Goal: Information Seeking & Learning: Learn about a topic

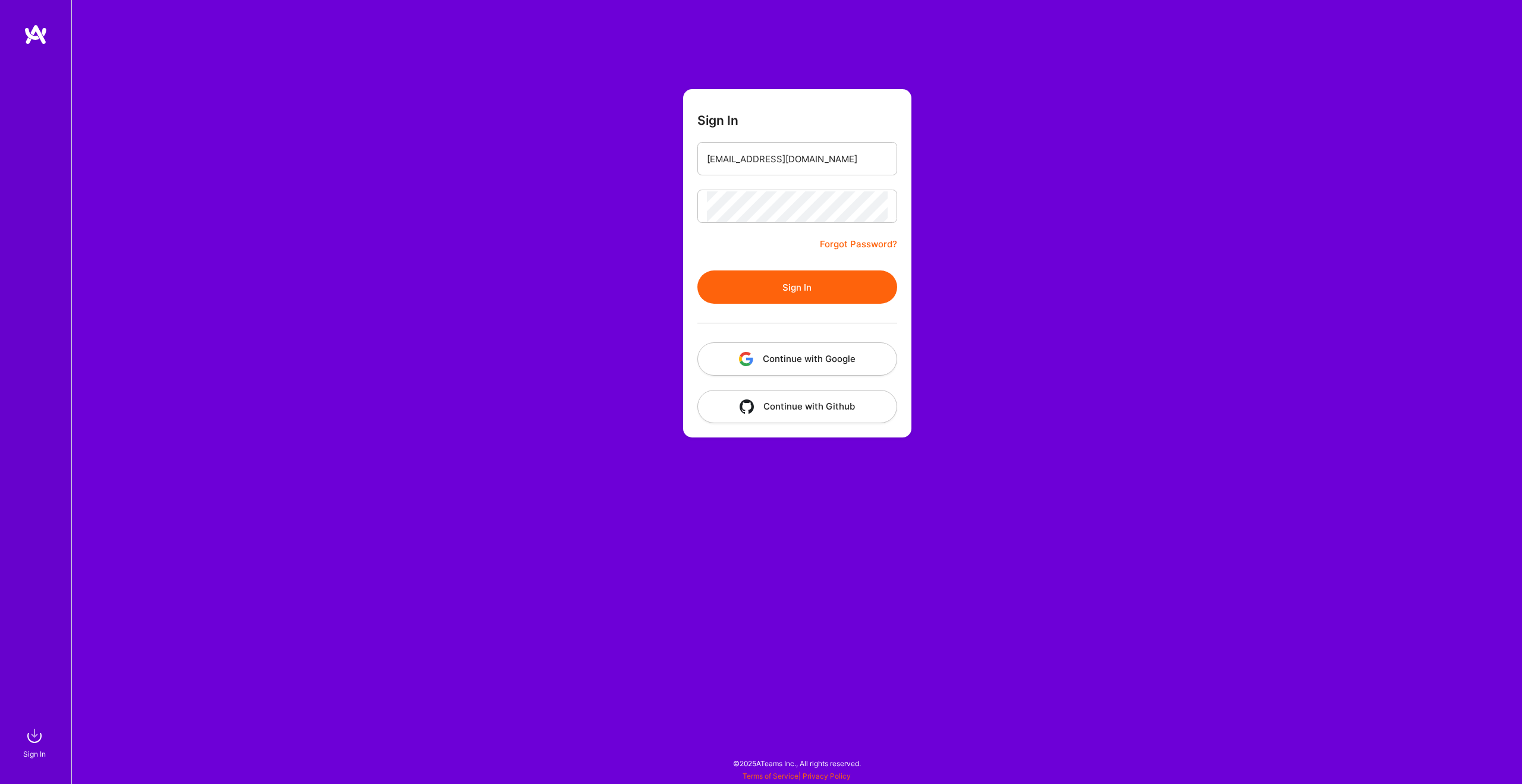
click at [721, 286] on button "Sign In" at bounding box center [797, 287] width 200 height 33
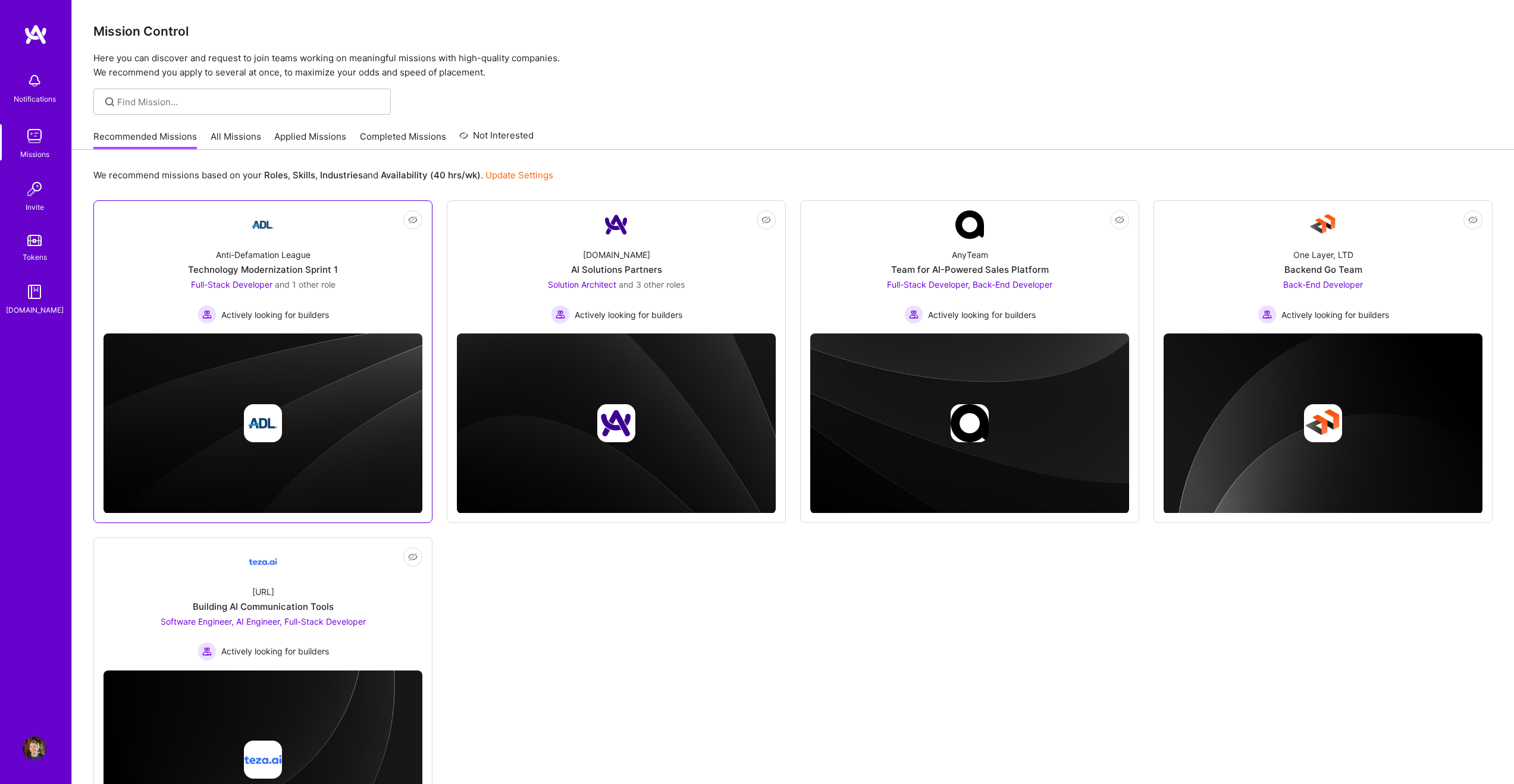
click at [321, 286] on span "and 1 other role" at bounding box center [304, 284] width 60 height 10
click at [1018, 284] on span "Full-Stack Developer, Back-End Developer" at bounding box center [970, 284] width 165 height 10
click at [1347, 290] on div "Back-End Developer Actively looking for builders" at bounding box center [1323, 301] width 132 height 46
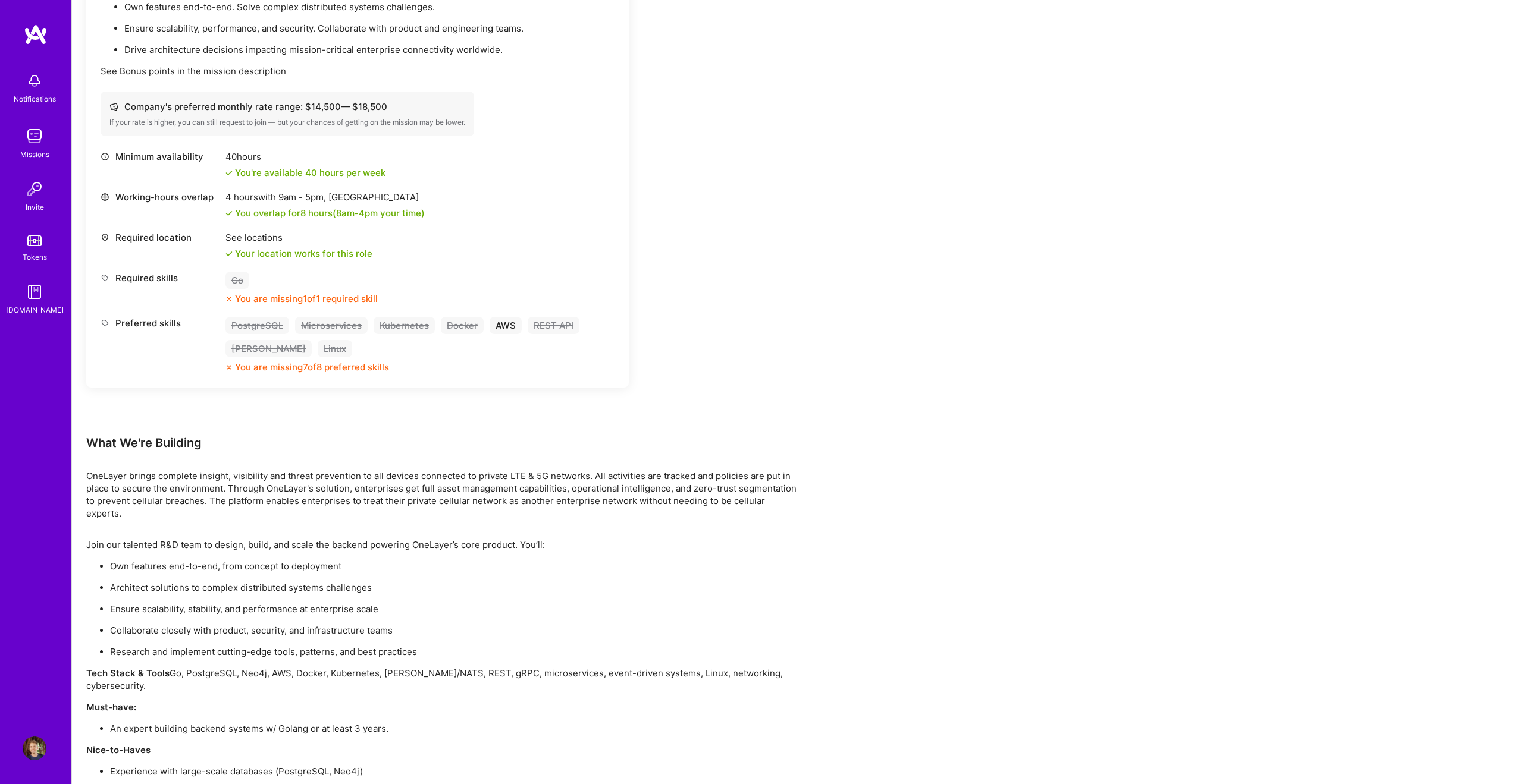
scroll to position [499, 0]
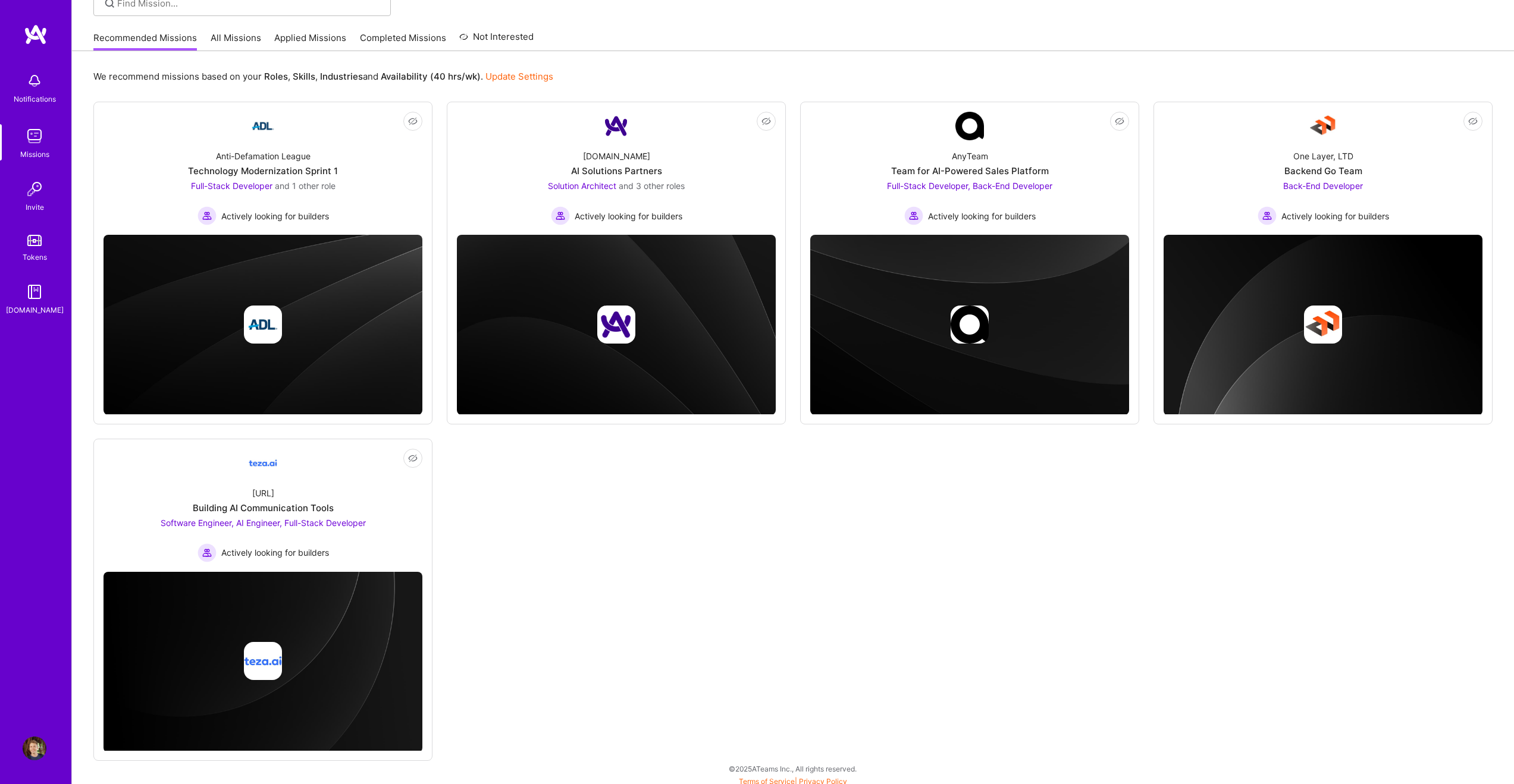
scroll to position [104, 0]
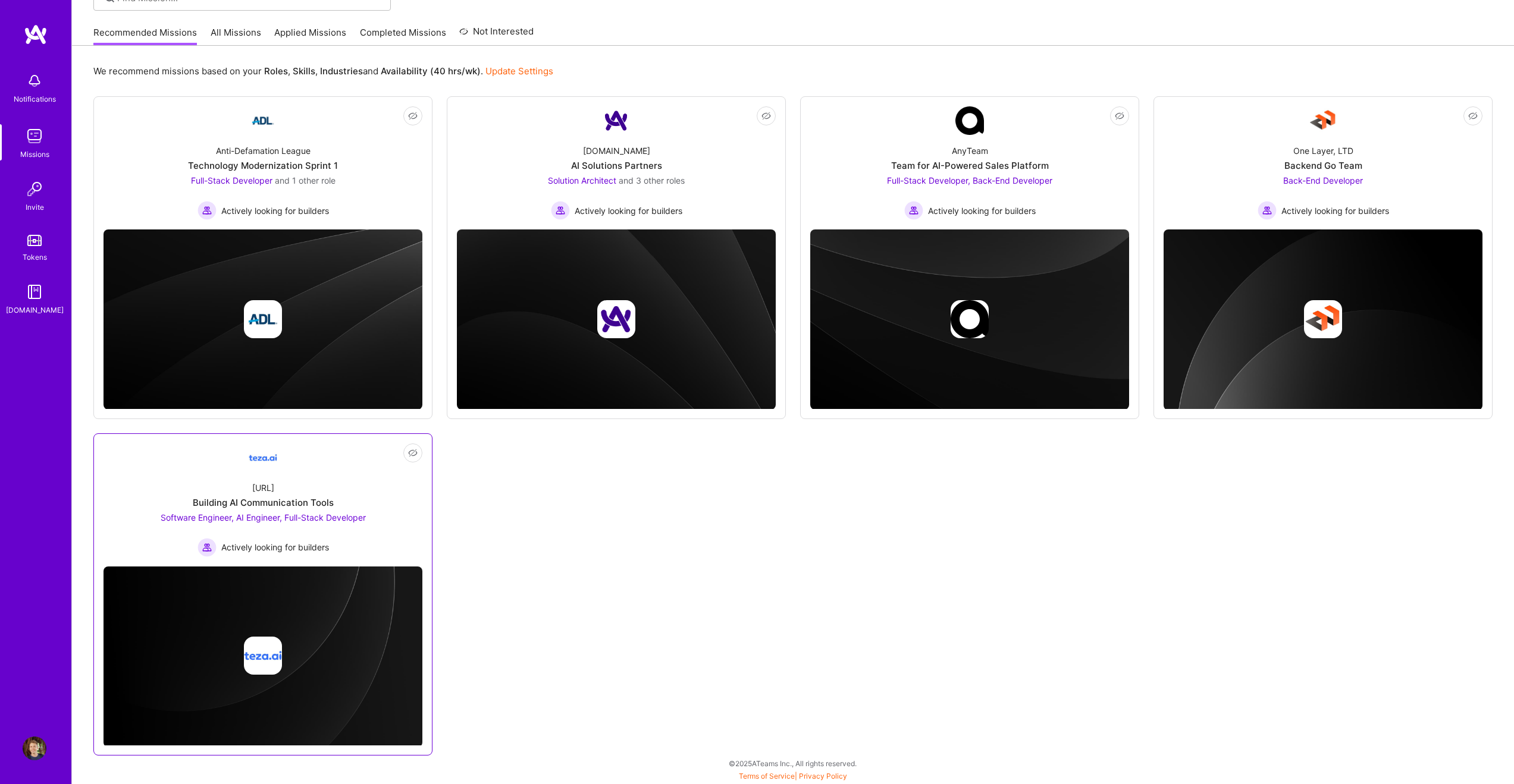
click at [214, 521] on span "Software Engineer, AI Engineer, Full-Stack Developer" at bounding box center [263, 517] width 205 height 10
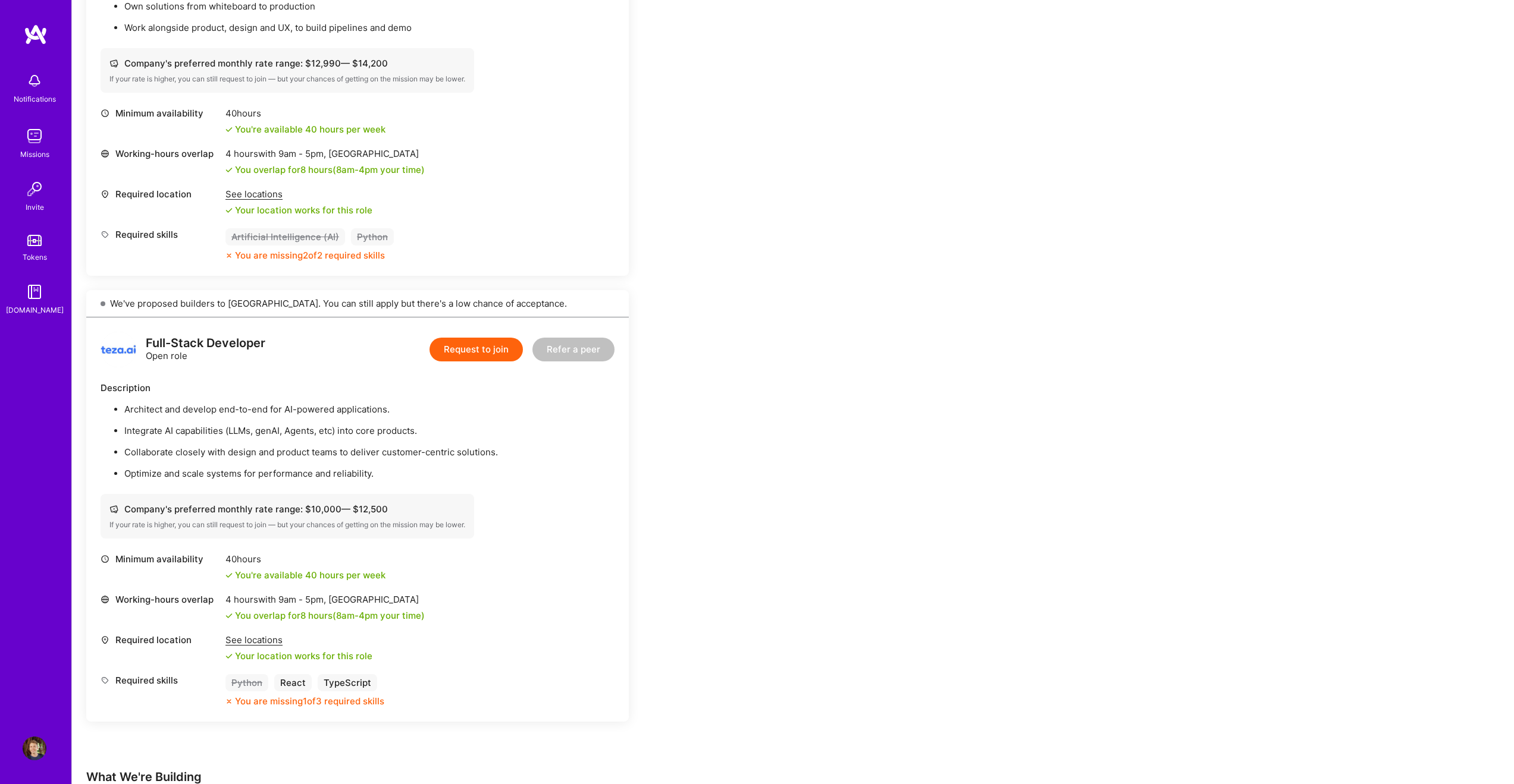
scroll to position [928, 0]
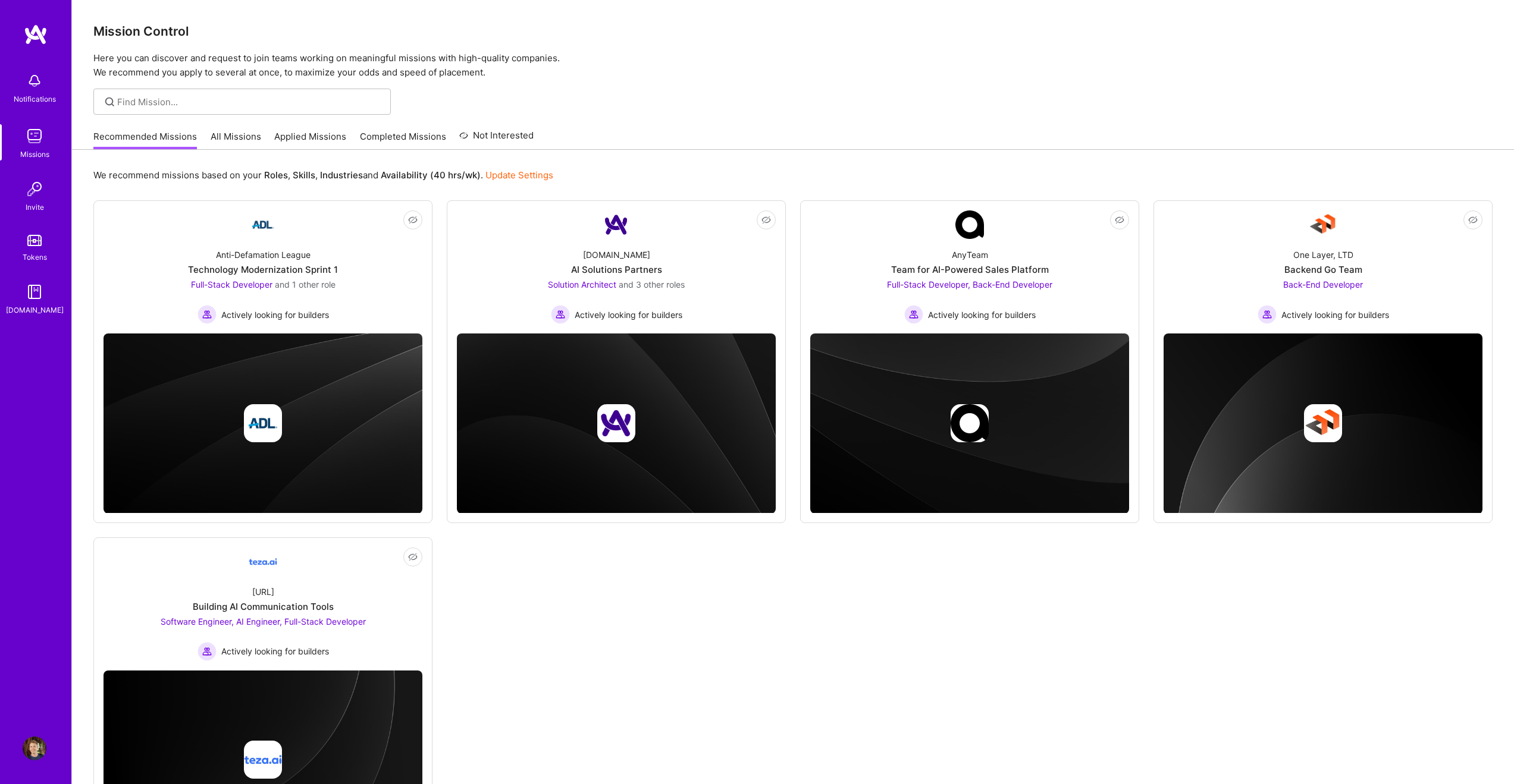
drag, startPoint x: 666, startPoint y: 585, endPoint x: 668, endPoint y: 579, distance: 6.3
